Goal: Find specific page/section: Find specific page/section

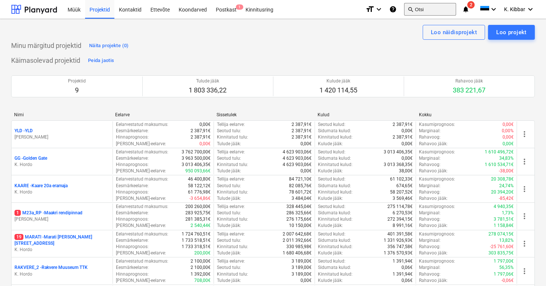
click at [433, 10] on button "search Otsi" at bounding box center [430, 9] width 52 height 13
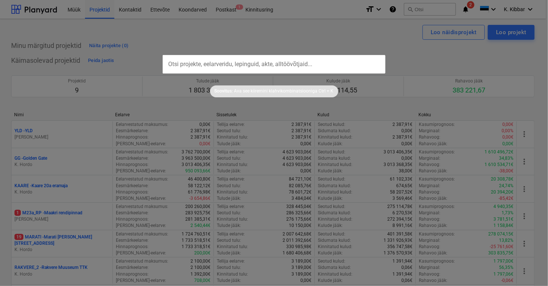
click at [255, 63] on input "text" at bounding box center [274, 64] width 223 height 19
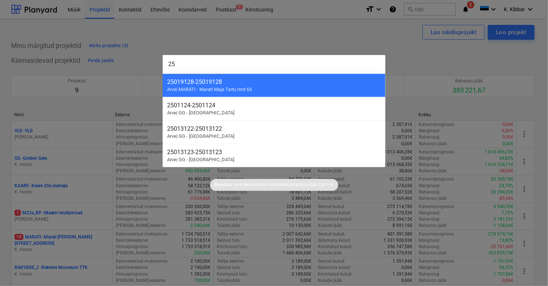
type input "2"
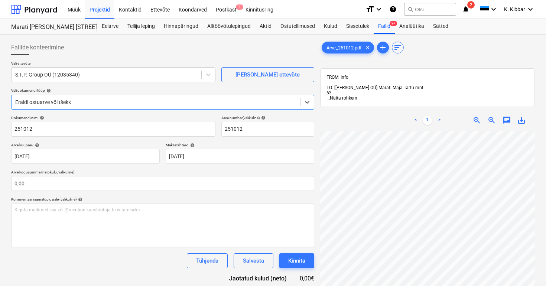
scroll to position [29, 0]
